Goal: Transaction & Acquisition: Purchase product/service

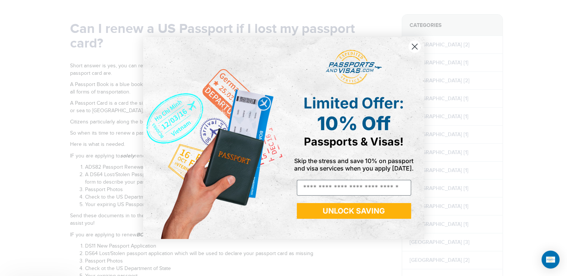
scroll to position [135, 0]
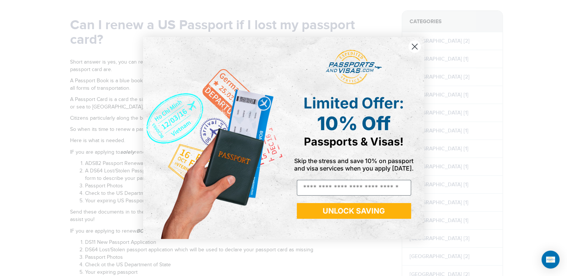
click at [415, 48] on icon "Close dialog" at bounding box center [414, 46] width 5 height 5
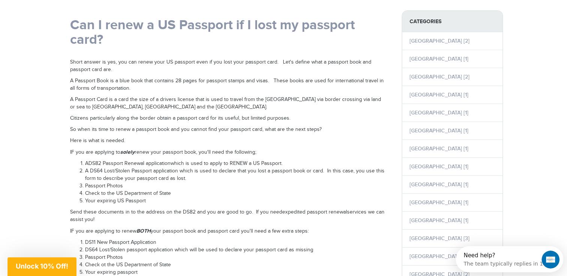
scroll to position [0, 0]
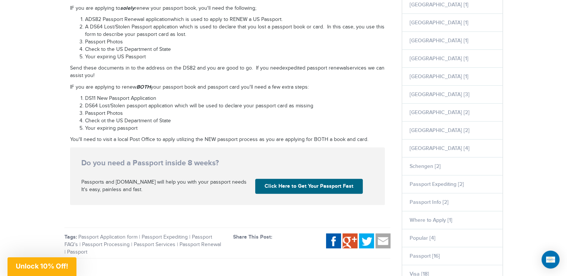
scroll to position [290, 0]
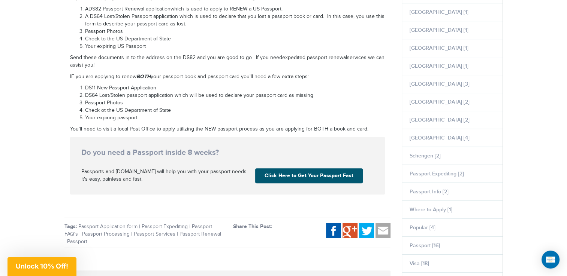
click at [309, 178] on link "Click Here to Get Your Passport Fast" at bounding box center [309, 176] width 108 height 15
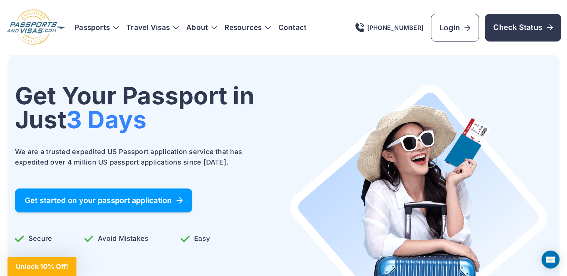
click at [137, 200] on span "Get started on your passport application" at bounding box center [104, 200] width 158 height 7
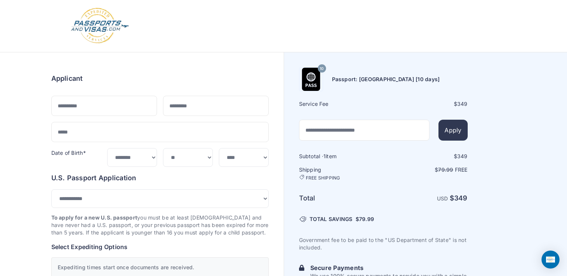
select select "***"
